Goal: Use online tool/utility: Utilize a website feature to perform a specific function

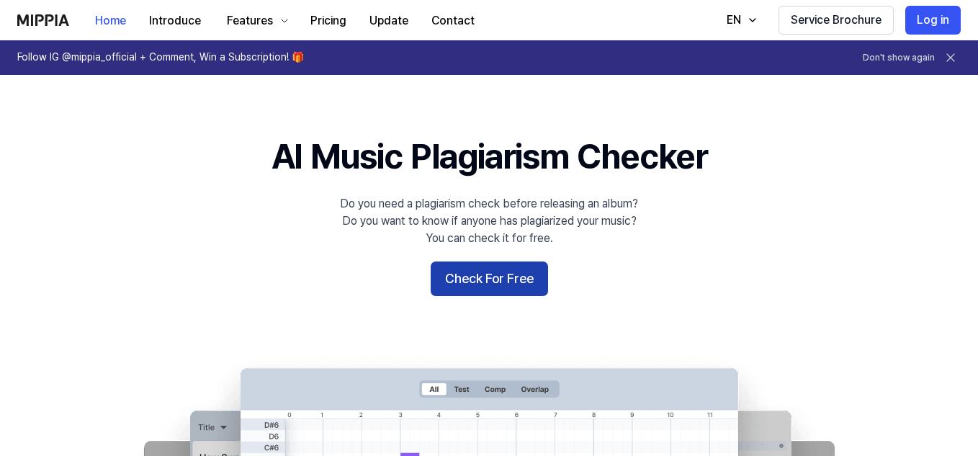
click at [479, 287] on button "Check For Free" at bounding box center [489, 278] width 117 height 35
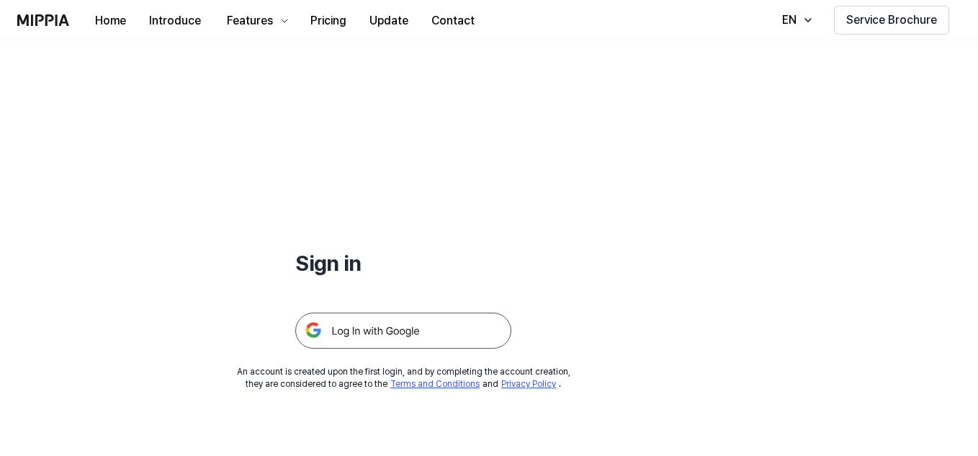
click at [469, 334] on img at bounding box center [403, 330] width 216 height 36
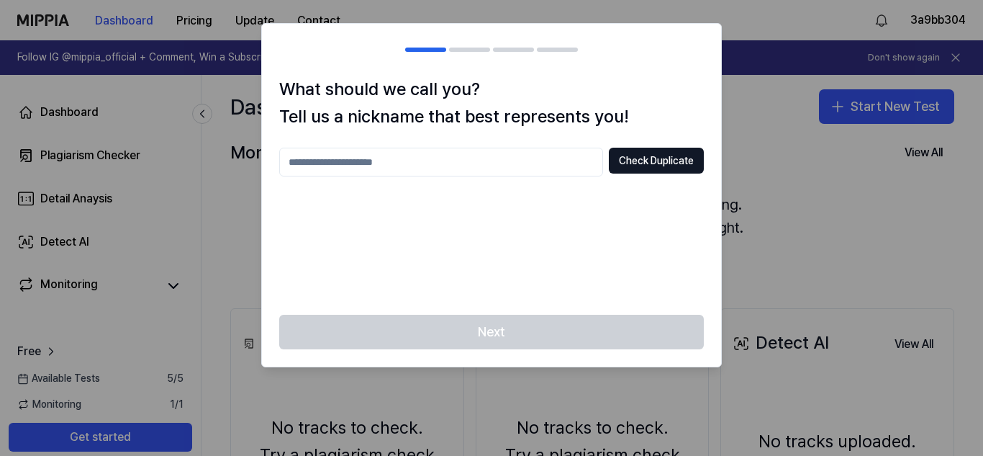
click at [544, 173] on input "text" at bounding box center [441, 162] width 324 height 29
type input "****"
click at [679, 163] on button "Check Duplicate" at bounding box center [656, 161] width 95 height 26
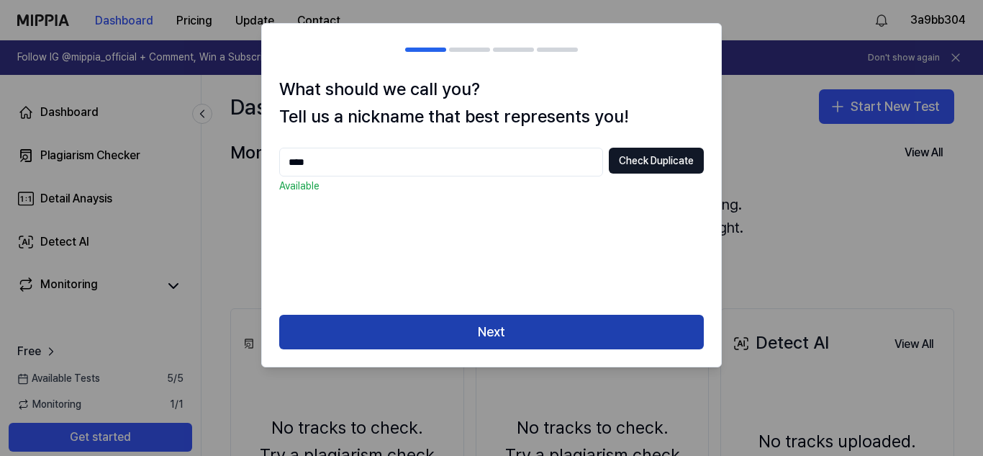
click at [547, 338] on button "Next" at bounding box center [491, 332] width 425 height 35
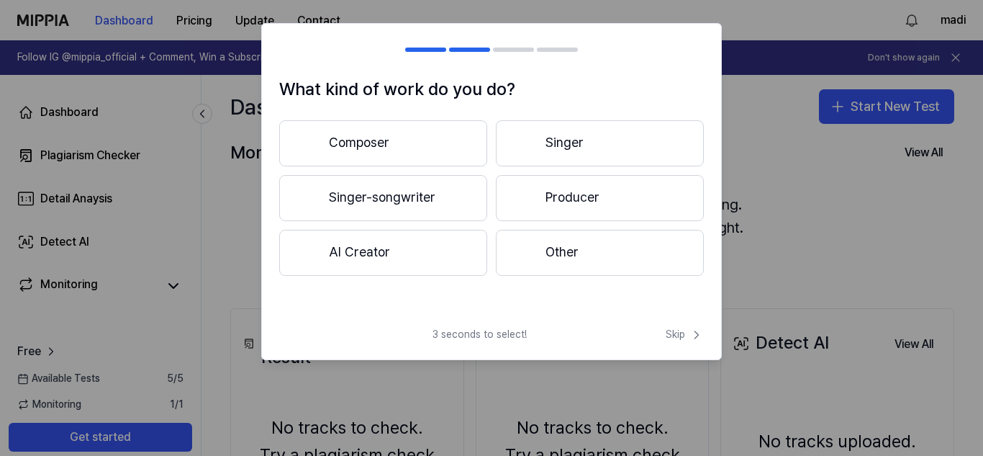
click at [425, 246] on button "AI Creator" at bounding box center [383, 253] width 208 height 46
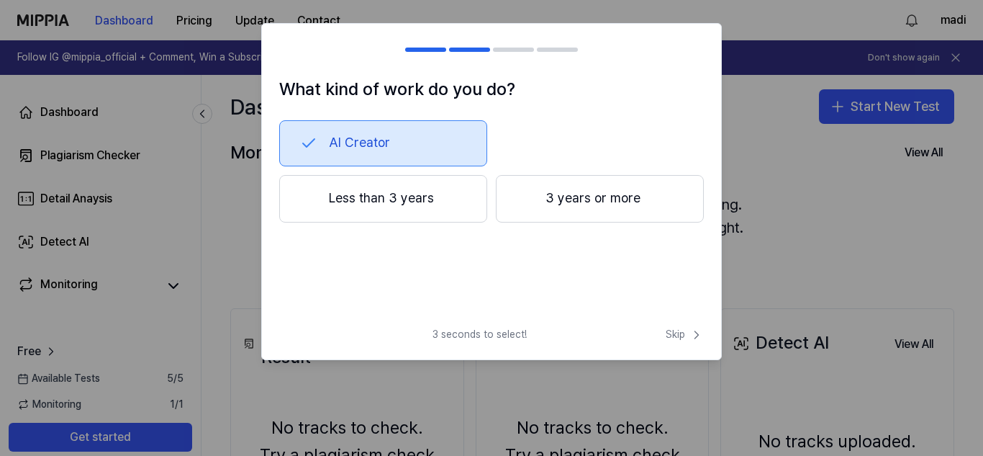
click at [462, 212] on button "Less than 3 years" at bounding box center [383, 199] width 208 height 48
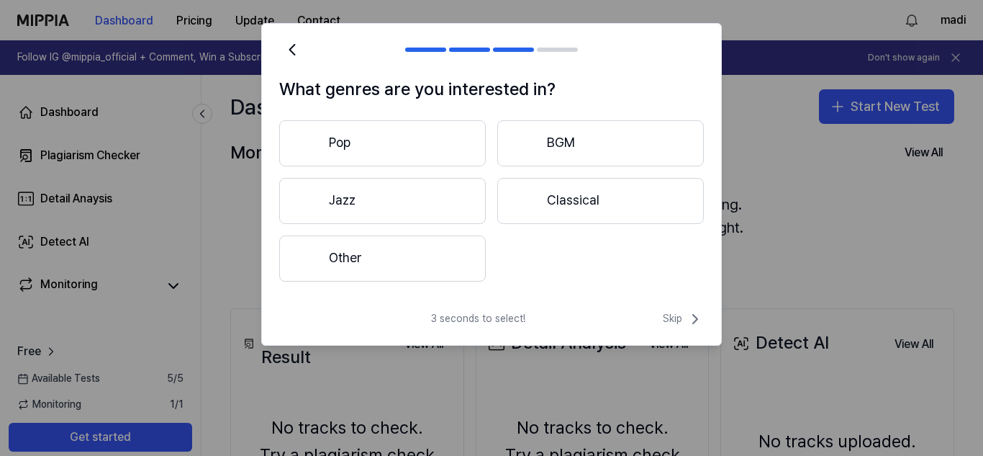
click at [427, 157] on button "Pop" at bounding box center [382, 143] width 207 height 46
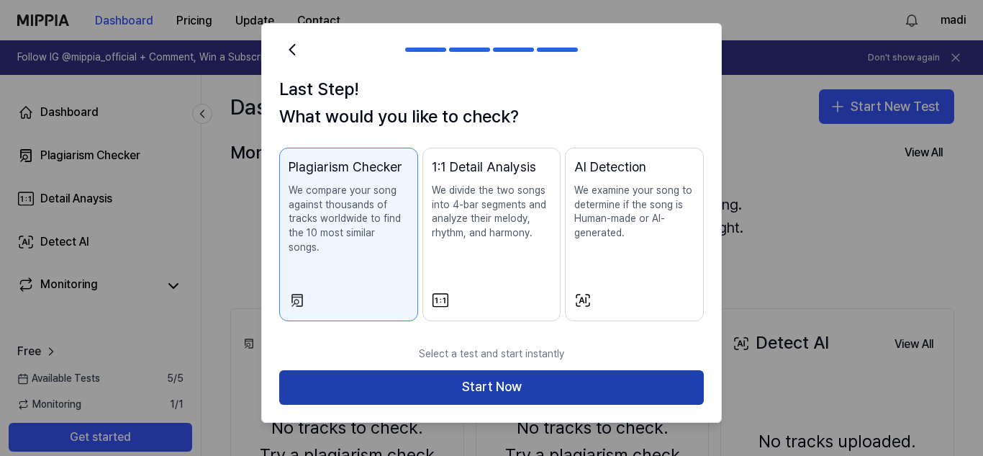
click at [371, 376] on button "Start Now" at bounding box center [491, 387] width 425 height 35
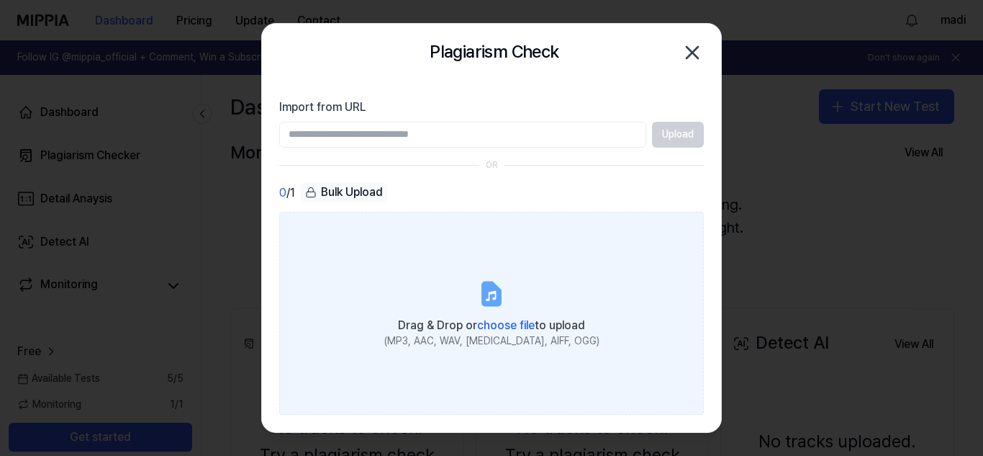
click at [477, 302] on icon at bounding box center [491, 293] width 29 height 29
click at [0, 0] on input "Drag & Drop or choose file to upload (MP3, AAC, WAV, [MEDICAL_DATA], AIFF, OGG)" at bounding box center [0, 0] width 0 height 0
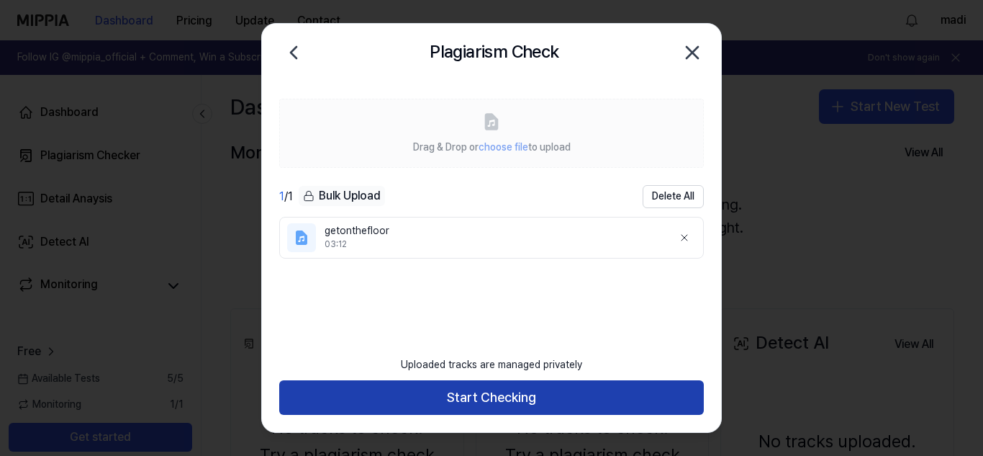
click at [623, 401] on button "Start Checking" at bounding box center [491, 397] width 425 height 35
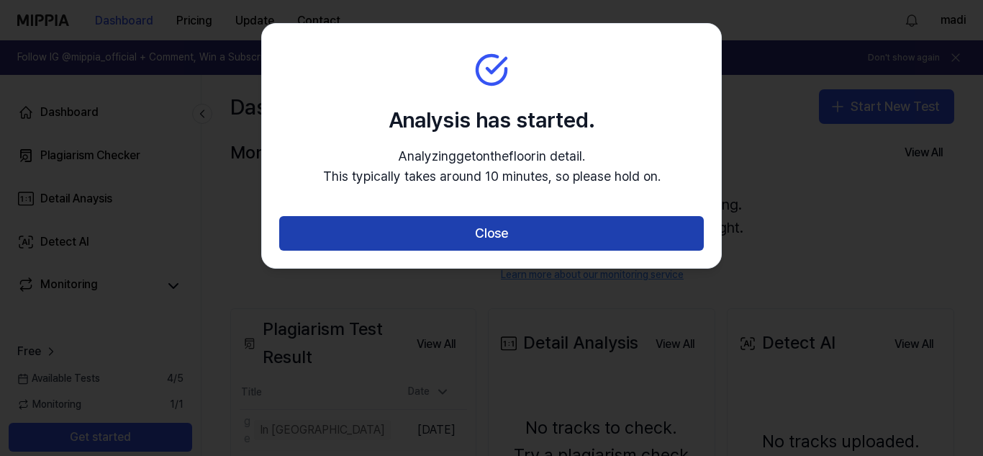
click at [541, 230] on button "Close" at bounding box center [491, 233] width 425 height 35
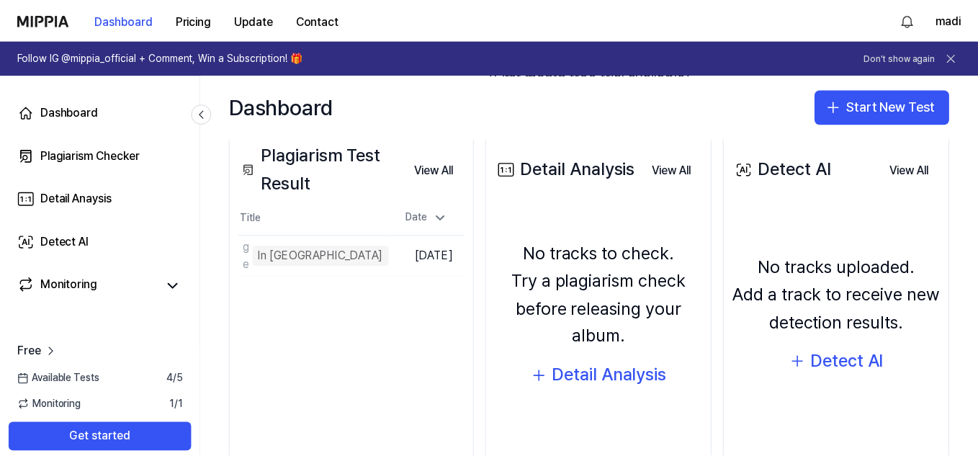
scroll to position [178, 0]
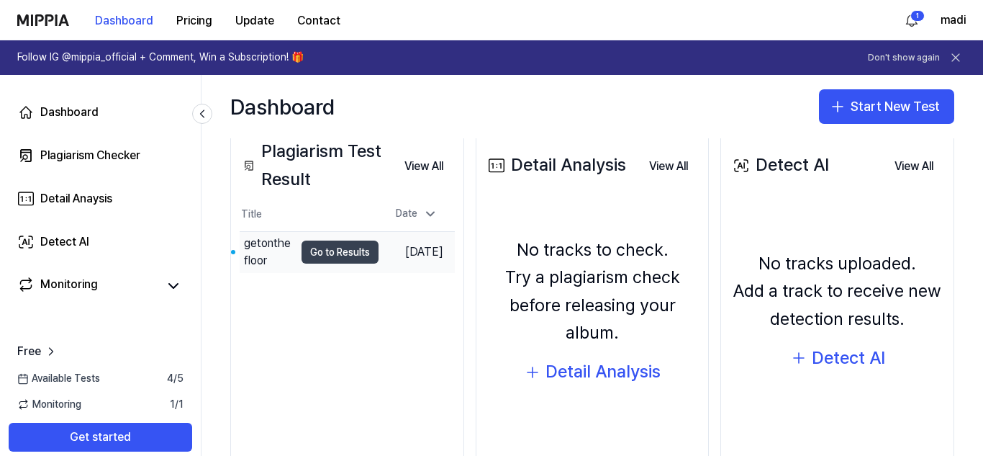
click at [337, 257] on button "Go to Results" at bounding box center [340, 251] width 77 height 23
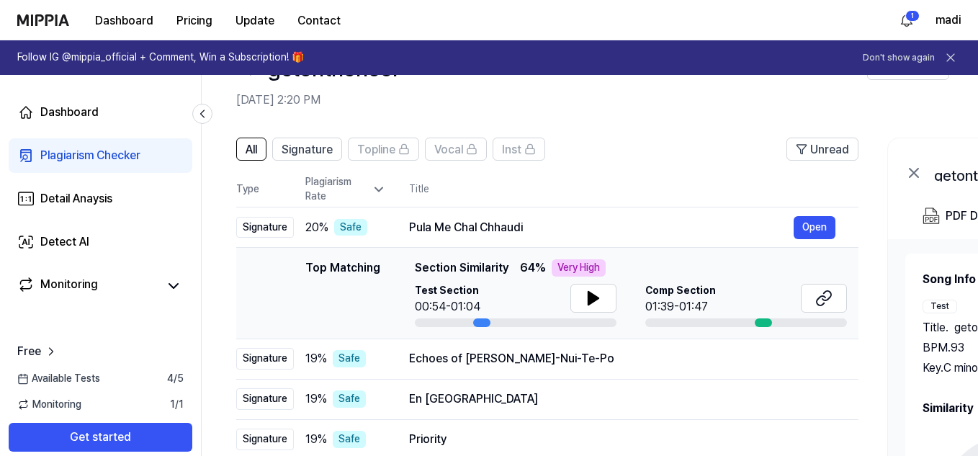
scroll to position [55, 0]
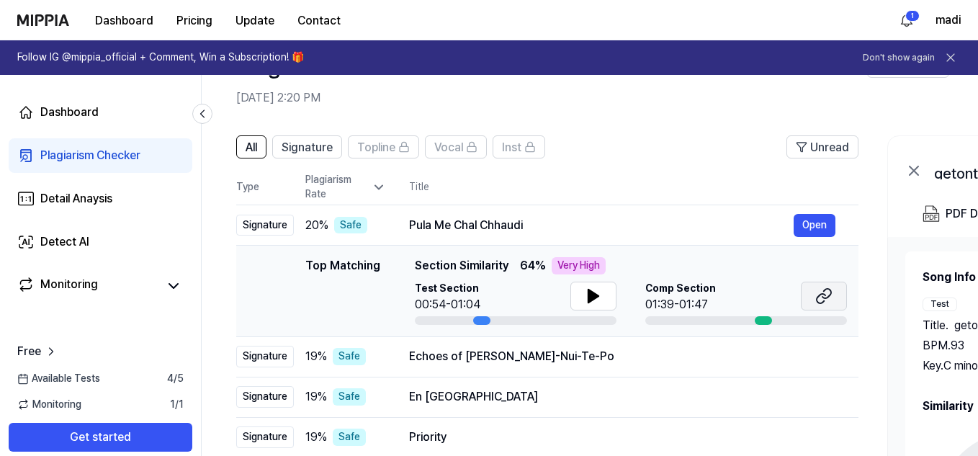
click at [808, 302] on button at bounding box center [824, 295] width 46 height 29
click at [585, 294] on icon at bounding box center [593, 295] width 17 height 17
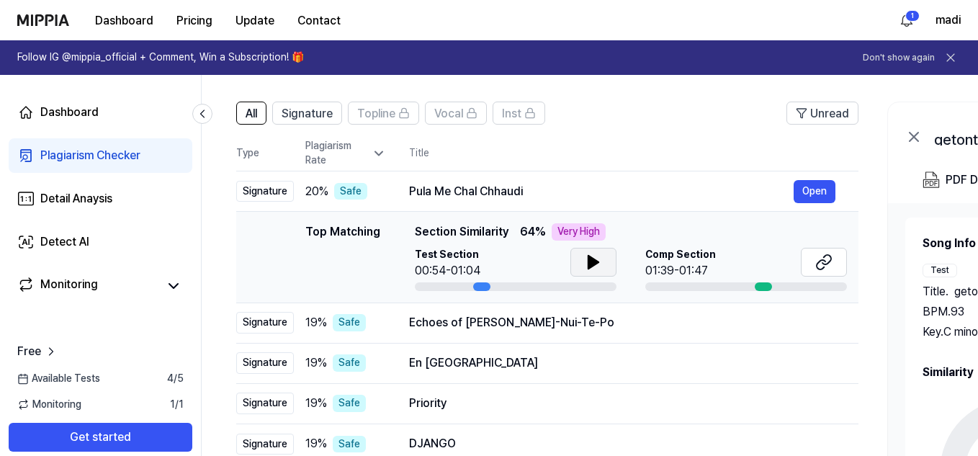
scroll to position [0, 0]
